Goal: Transaction & Acquisition: Purchase product/service

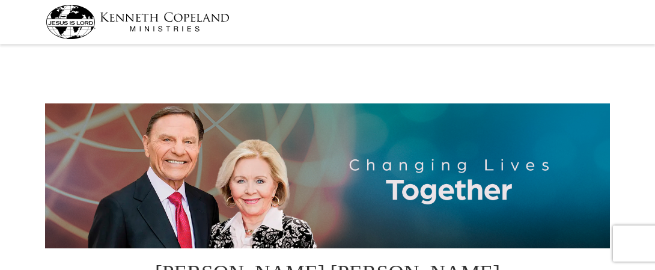
select select "WV"
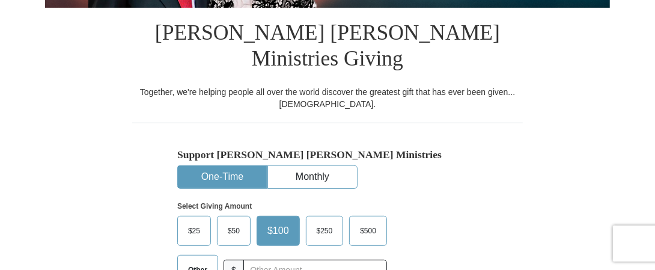
scroll to position [265, 0]
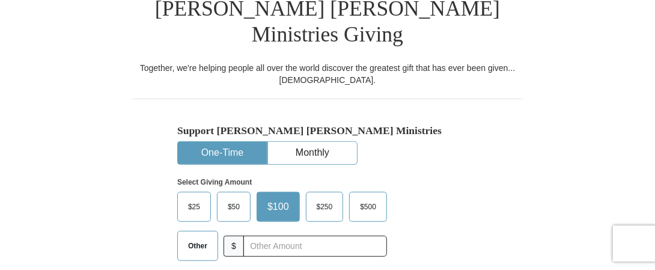
click at [332, 198] on span "$250" at bounding box center [325, 207] width 28 height 18
click at [0, 0] on input "$250" at bounding box center [0, 0] width 0 height 0
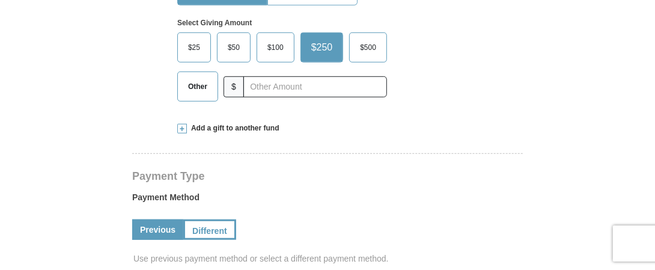
scroll to position [430, 0]
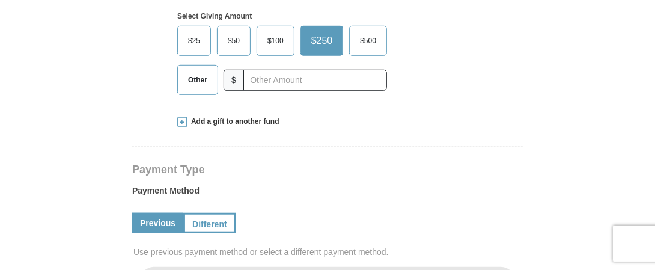
click at [158, 213] on link "Previous" at bounding box center [157, 223] width 51 height 20
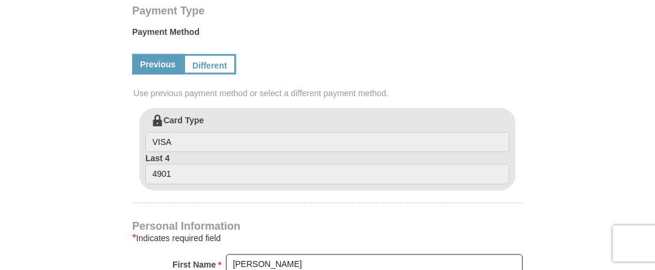
scroll to position [595, 0]
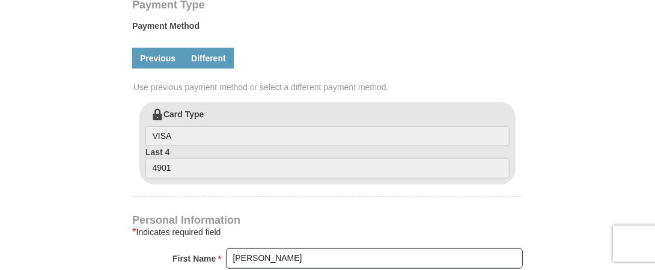
click at [217, 48] on link "Different" at bounding box center [208, 58] width 50 height 20
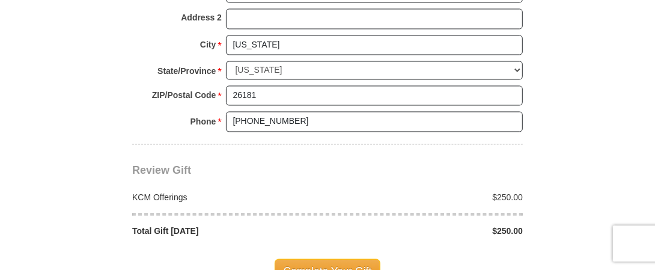
scroll to position [1131, 0]
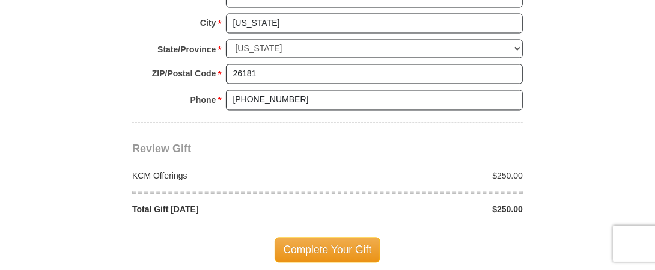
click at [324, 237] on span "Complete Your Gift" at bounding box center [328, 249] width 106 height 25
